Goal: Information Seeking & Learning: Learn about a topic

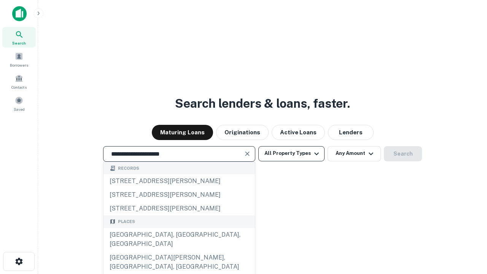
click at [179, 251] on div "[GEOGRAPHIC_DATA], [GEOGRAPHIC_DATA], [GEOGRAPHIC_DATA]" at bounding box center [179, 239] width 151 height 23
click at [292, 153] on button "All Property Types" at bounding box center [291, 153] width 66 height 15
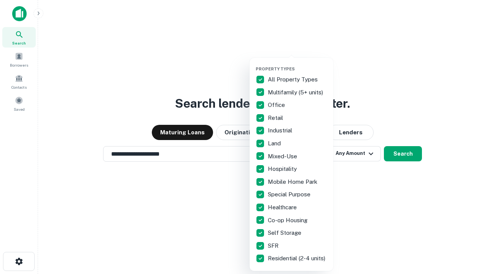
type input "**********"
click at [298, 64] on button "button" at bounding box center [298, 64] width 84 height 0
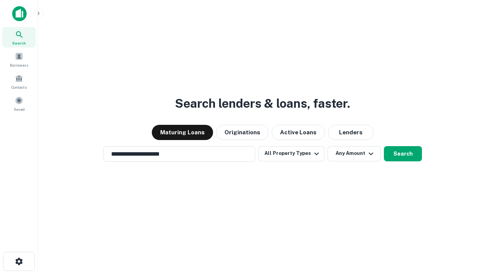
scroll to position [5, 92]
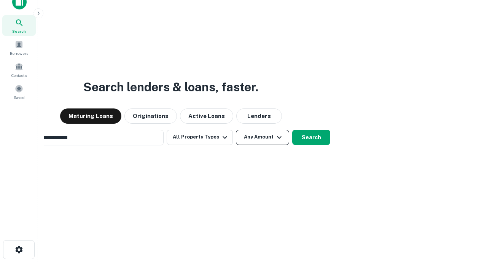
click at [236, 130] on button "Any Amount" at bounding box center [262, 137] width 53 height 15
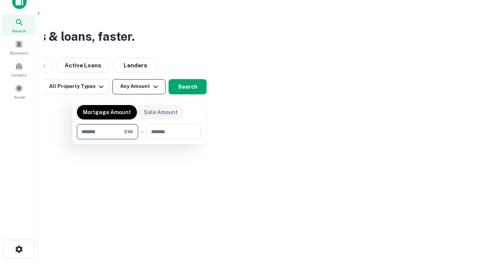
type input "*******"
click at [139, 139] on button "button" at bounding box center [139, 139] width 124 height 0
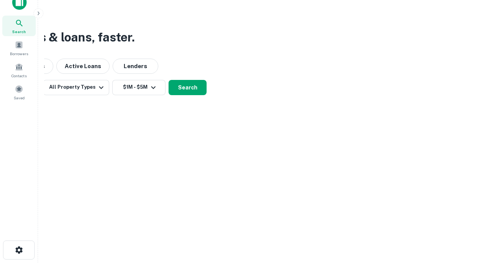
scroll to position [5, 140]
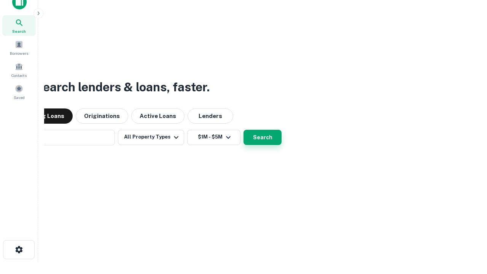
click at [244, 130] on button "Search" at bounding box center [263, 137] width 38 height 15
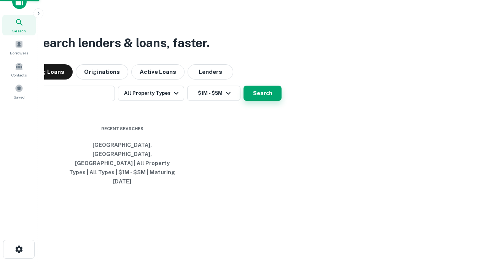
scroll to position [20, 215]
